Goal: Find specific fact: Find contact information

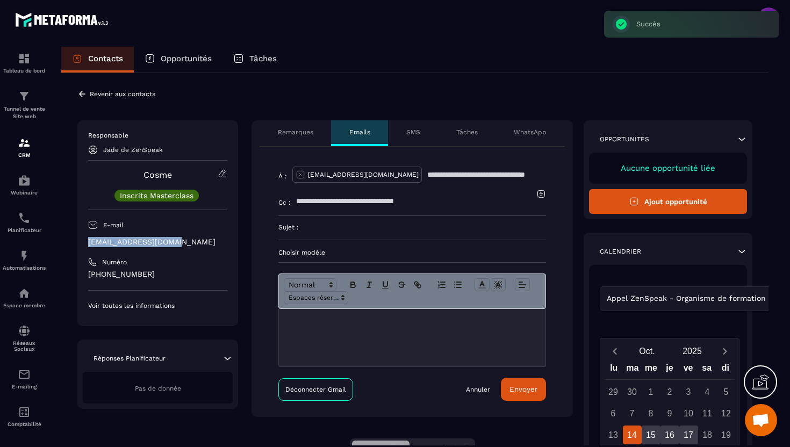
drag, startPoint x: 183, startPoint y: 244, endPoint x: 83, endPoint y: 241, distance: 100.0
click at [83, 241] on div "Responsable Jade de ZenSpeak [PERSON_NAME] Inscrits Masterclass E-mail [EMAIL_A…" at bounding box center [157, 223] width 161 height 206
copy p "[EMAIL_ADDRESS][DOMAIN_NAME]"
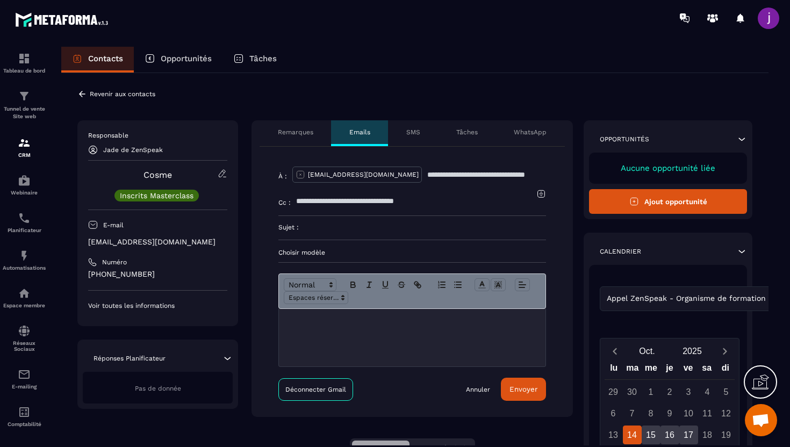
click at [85, 96] on icon at bounding box center [82, 94] width 10 height 10
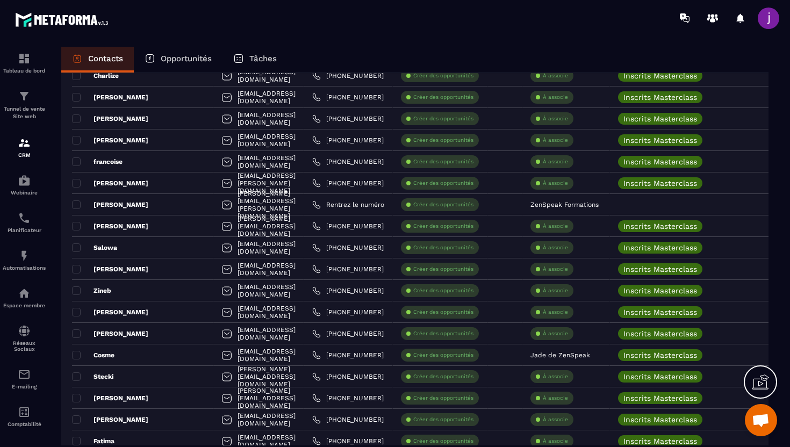
scroll to position [1568, 0]
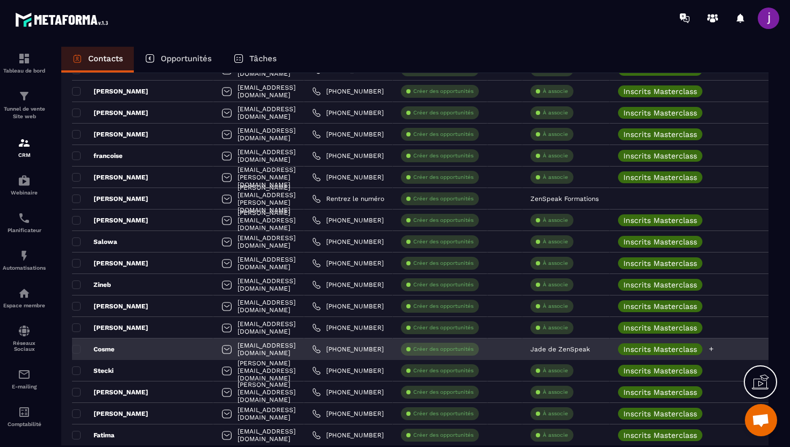
click at [715, 351] on icon at bounding box center [711, 348] width 7 height 7
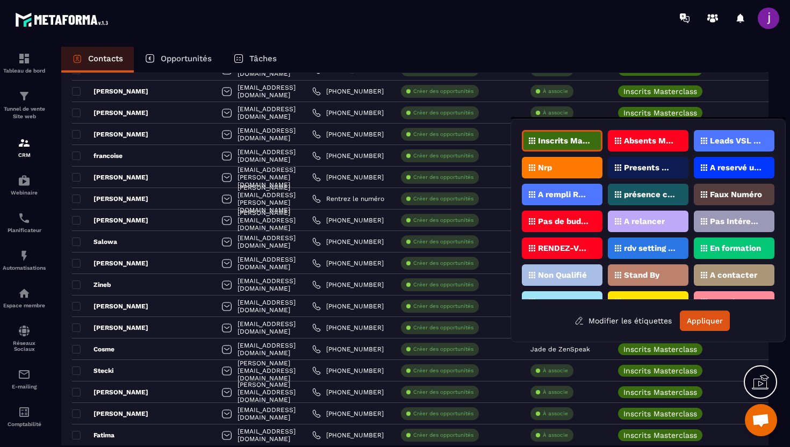
click at [566, 161] on div "Nrp" at bounding box center [562, 167] width 81 height 21
click at [705, 326] on button "Appliquer" at bounding box center [705, 321] width 50 height 20
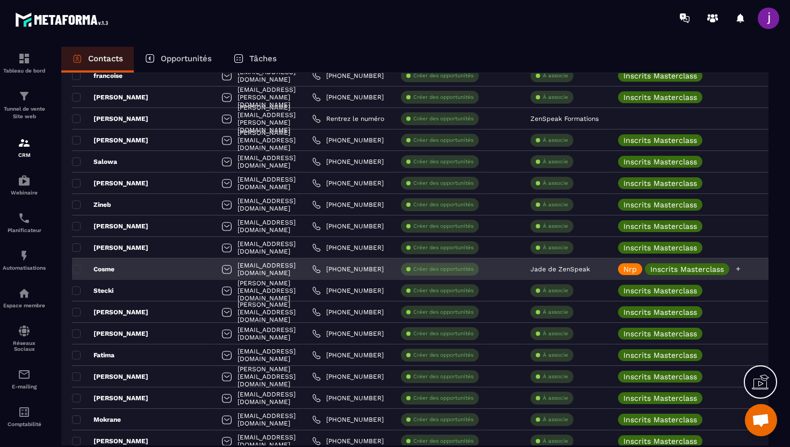
scroll to position [1682, 0]
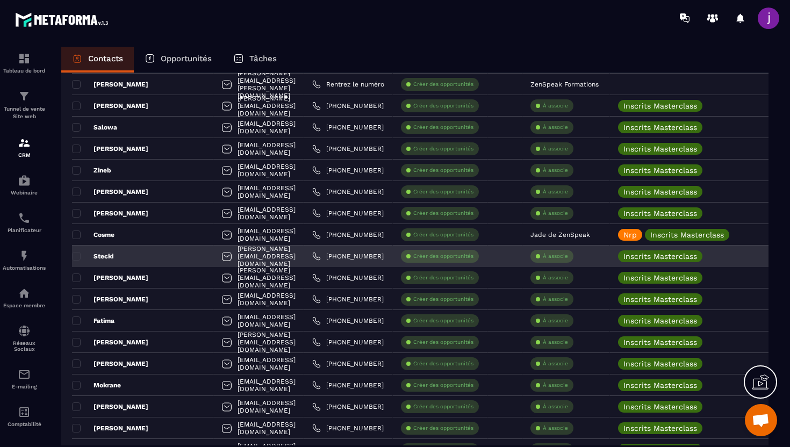
click at [148, 255] on div "Stecki" at bounding box center [142, 256] width 141 height 21
